Goal: Find specific page/section: Find specific page/section

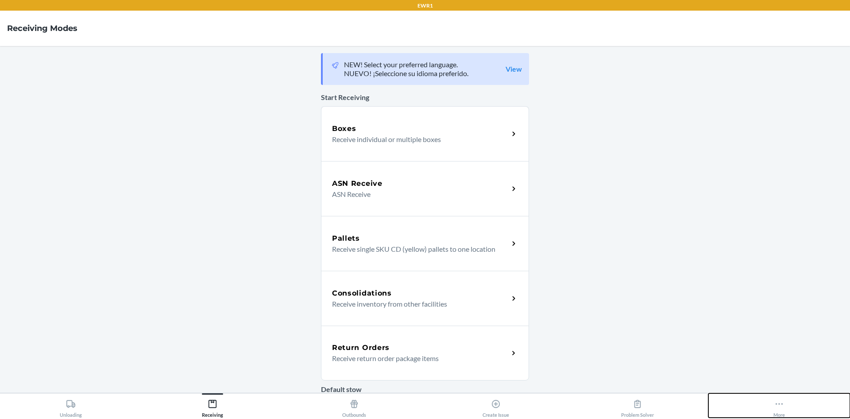
click at [761, 404] on button "More" at bounding box center [779, 406] width 142 height 24
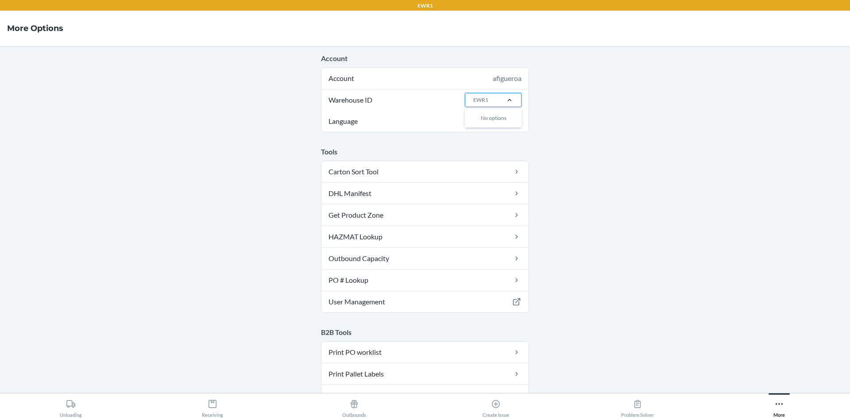
click at [499, 99] on div at bounding box center [509, 100] width 23 height 9
click at [473, 99] on input "Warehouse ID 0 results available. Use Up and Down to choose options, press Ente…" at bounding box center [472, 100] width 1 height 8
click at [485, 166] on div "LAX1" at bounding box center [496, 162] width 48 height 17
click at [473, 104] on input "Warehouse ID option LAX1 focused, 13 of 25. 25 results available. Use Up and Do…" at bounding box center [472, 100] width 1 height 8
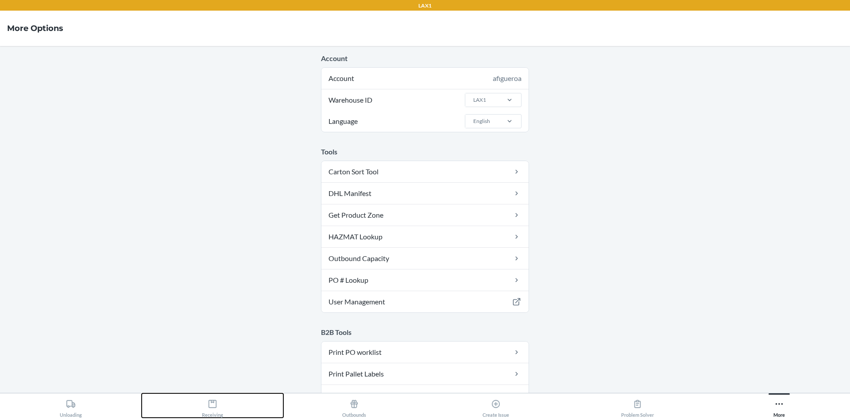
click at [222, 407] on div "Receiving" at bounding box center [212, 407] width 21 height 22
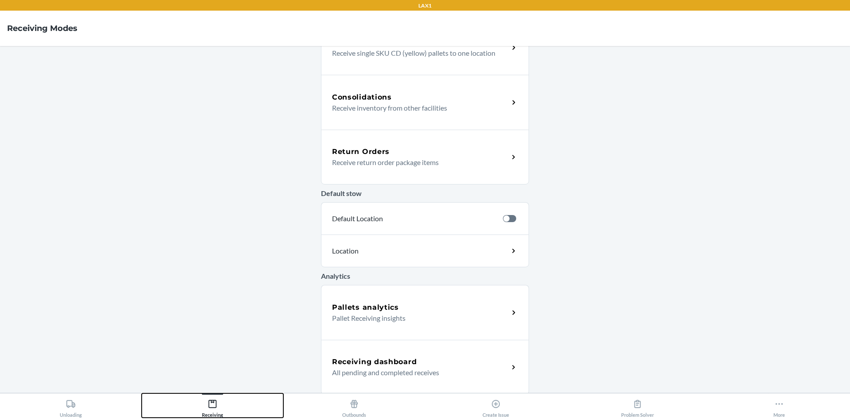
scroll to position [198, 0]
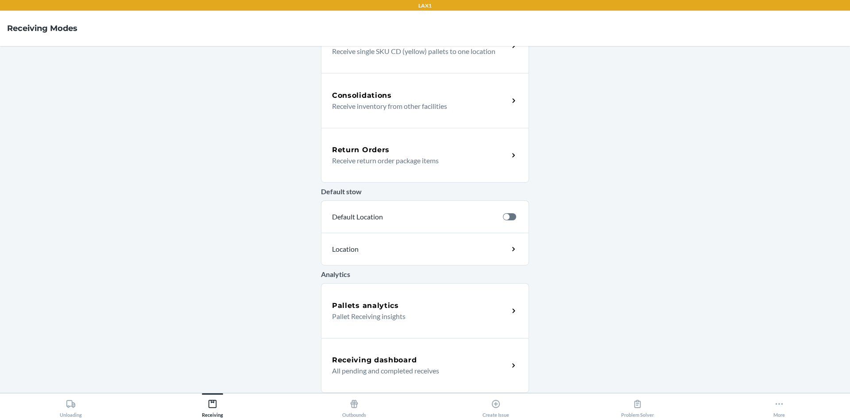
click at [401, 305] on div "Pallets analytics" at bounding box center [420, 306] width 177 height 11
